Goal: Task Accomplishment & Management: Complete application form

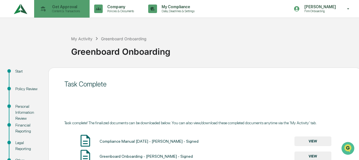
click at [58, 6] on p "Get Approval" at bounding box center [64, 7] width 35 height 5
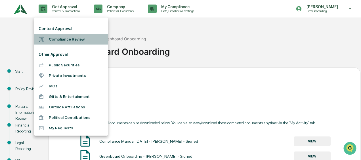
click at [59, 38] on li "Compliance Review" at bounding box center [71, 39] width 74 height 11
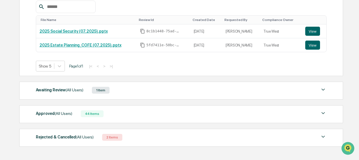
scroll to position [125, 0]
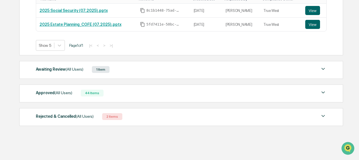
click at [136, 94] on div "Approved (All Users) 44 Items" at bounding box center [181, 93] width 290 height 8
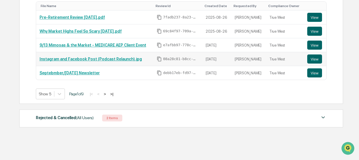
scroll to position [246, 0]
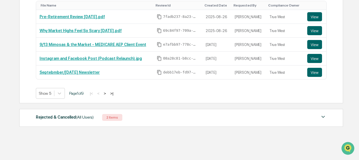
click at [108, 91] on button ">" at bounding box center [105, 93] width 6 height 5
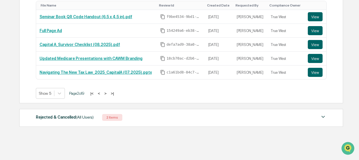
click at [108, 92] on button ">" at bounding box center [106, 93] width 6 height 5
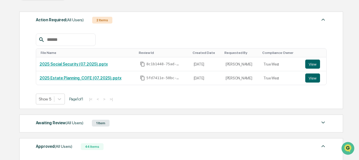
scroll to position [47, 0]
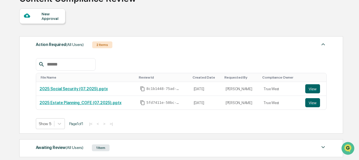
click at [35, 10] on div "New Approval" at bounding box center [42, 16] width 46 height 15
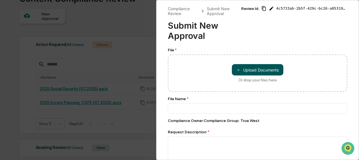
click at [249, 71] on button "＋ Upload Documents" at bounding box center [257, 69] width 51 height 11
type input "**********"
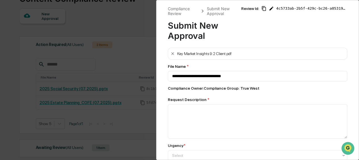
scroll to position [57, 0]
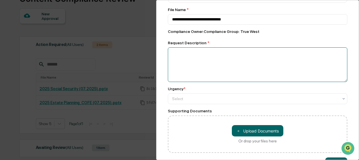
click at [203, 66] on textarea at bounding box center [257, 64] width 179 height 35
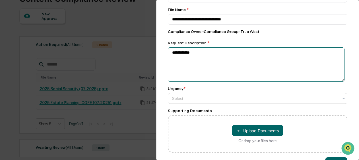
type textarea "**********"
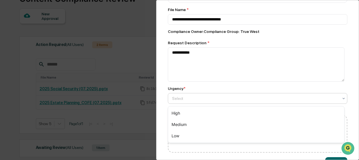
click at [210, 98] on div at bounding box center [255, 99] width 166 height 6
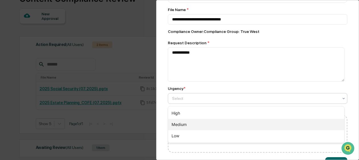
click at [200, 124] on div "Medium" at bounding box center [256, 124] width 176 height 11
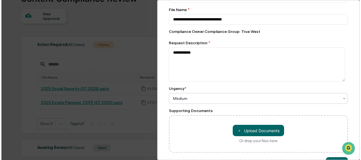
scroll to position [78, 0]
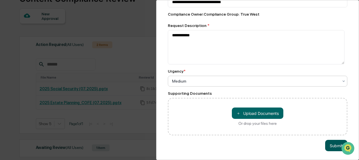
click at [337, 142] on button "Submit" at bounding box center [336, 145] width 22 height 11
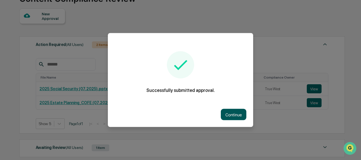
click at [240, 116] on button "Continue" at bounding box center [234, 114] width 26 height 11
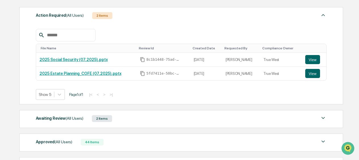
scroll to position [85, 0]
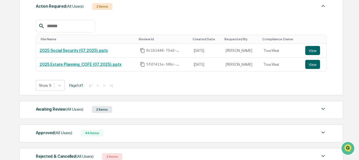
click at [78, 110] on span "(All Users)" at bounding box center [75, 109] width 18 height 5
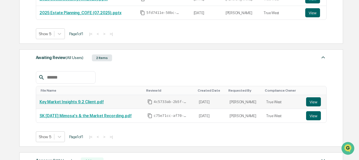
scroll to position [142, 0]
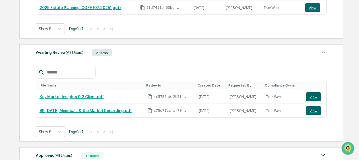
click at [59, 55] on div "Awaiting Review (All Users)" at bounding box center [59, 52] width 47 height 7
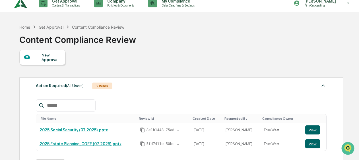
scroll to position [0, 0]
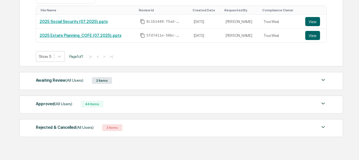
scroll to position [125, 0]
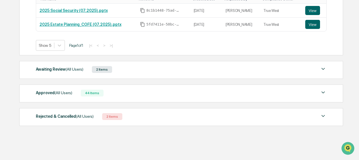
click at [128, 70] on div "Awaiting Review (All Users) 2 Items" at bounding box center [181, 70] width 290 height 8
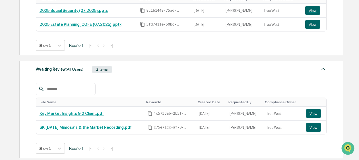
click at [128, 70] on div "Awaiting Review (All Users) 2 Items" at bounding box center [181, 70] width 290 height 8
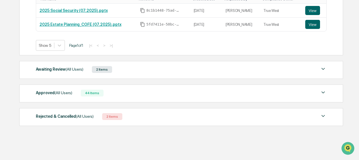
click at [124, 71] on div "Awaiting Review (All Users) 2 Items" at bounding box center [181, 70] width 290 height 8
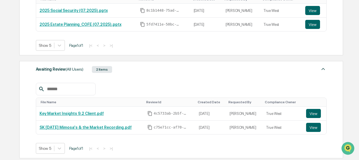
click at [120, 71] on div "Awaiting Review (All Users) 2 Items" at bounding box center [181, 70] width 290 height 8
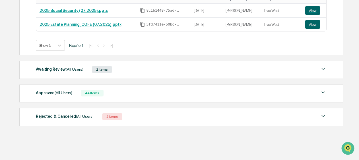
click at [107, 68] on div "2 Items" at bounding box center [102, 69] width 20 height 7
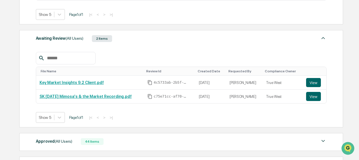
scroll to position [147, 0]
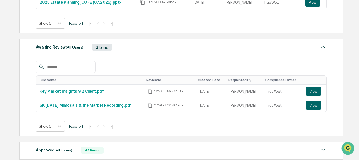
click at [139, 53] on div "File Name Review Id Created Date Requested By Compliance Owner Key Market Insig…" at bounding box center [181, 92] width 290 height 80
click at [136, 53] on div "File Name Review Id Created Date Requested By Compliance Owner Key Market Insig…" at bounding box center [181, 92] width 290 height 80
click at [320, 47] on img at bounding box center [322, 46] width 7 height 7
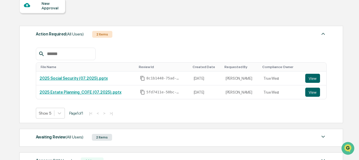
scroll to position [40, 0]
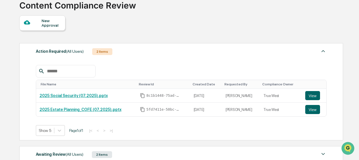
click at [246, 57] on div "File Name Review Id Created Date Requested By Compliance Owner 2025 Social Secu…" at bounding box center [181, 97] width 290 height 80
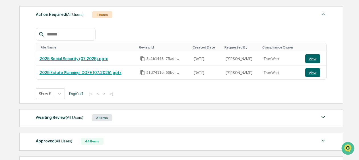
scroll to position [68, 0]
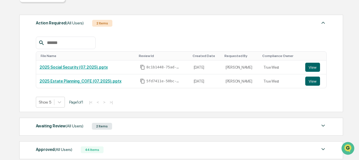
click at [315, 23] on div "Action Required (All Users) 2 Items" at bounding box center [181, 23] width 290 height 8
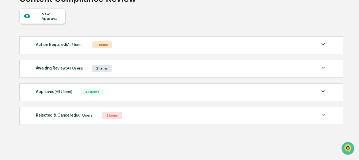
scroll to position [46, 0]
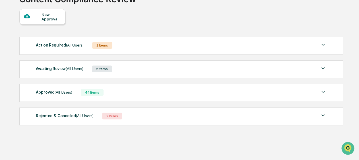
click at [320, 41] on div "Action Required (All Users) 2 Items File Name Review Id Created Date Requested …" at bounding box center [180, 46] width 323 height 18
click at [303, 48] on div "Action Required (All Users) 2 Items" at bounding box center [181, 45] width 290 height 8
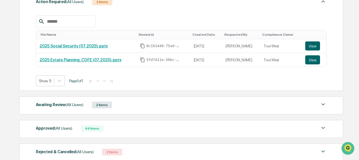
scroll to position [12, 0]
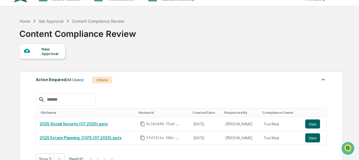
click at [223, 77] on div "Action Required (All Users) 2 Items" at bounding box center [181, 80] width 290 height 8
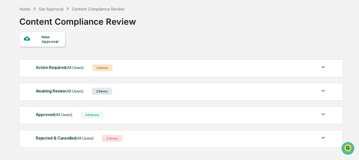
scroll to position [0, 0]
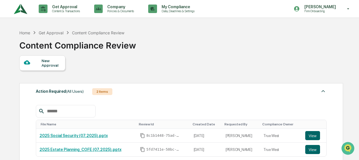
click at [72, 95] on div "Action Required (All Users)" at bounding box center [60, 91] width 48 height 7
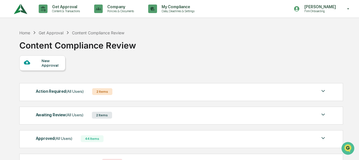
click at [92, 109] on div "Awaiting Review (All Users) 2 Items File Name Review Id Created Date Requested …" at bounding box center [180, 116] width 323 height 18
click at [72, 114] on span "(All Users)" at bounding box center [75, 115] width 18 height 5
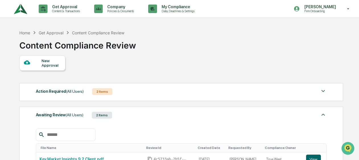
click at [68, 114] on span "(All Users)" at bounding box center [75, 115] width 18 height 5
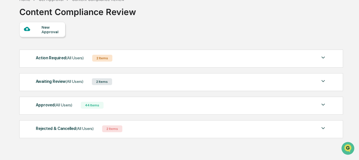
scroll to position [46, 0]
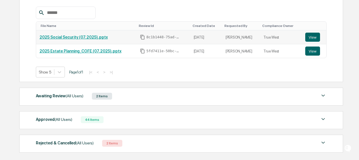
click at [146, 96] on div "Awaiting Review (All Users) 2 Items" at bounding box center [181, 96] width 290 height 8
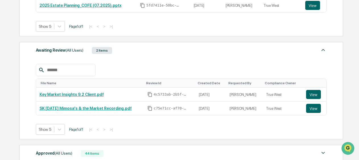
scroll to position [184, 0]
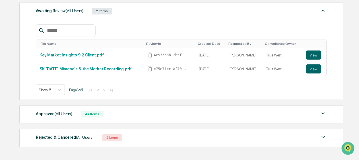
click at [105, 132] on div "Rejected & Cancelled (All Users) 2 Items File Name Review Id Created Date Reque…" at bounding box center [180, 138] width 323 height 18
click at [142, 131] on div "Rejected & Cancelled (All Users) 2 Items File Name Review Id Created Date Reque…" at bounding box center [180, 138] width 323 height 18
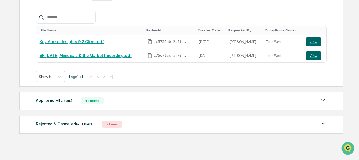
scroll to position [204, 0]
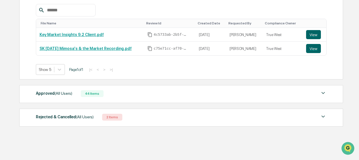
click at [321, 114] on img at bounding box center [322, 116] width 7 height 7
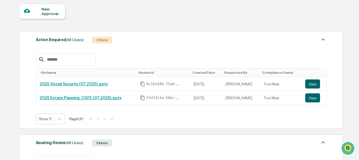
scroll to position [0, 0]
